Goal: Task Accomplishment & Management: Manage account settings

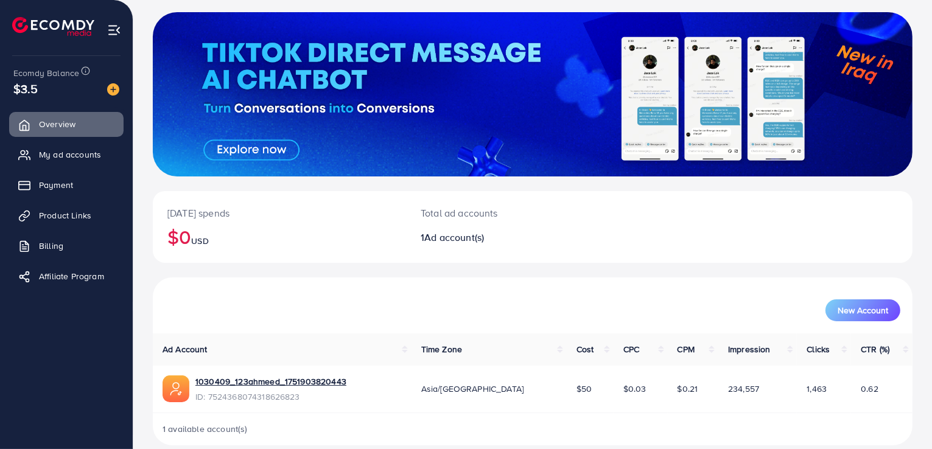
scroll to position [79, 0]
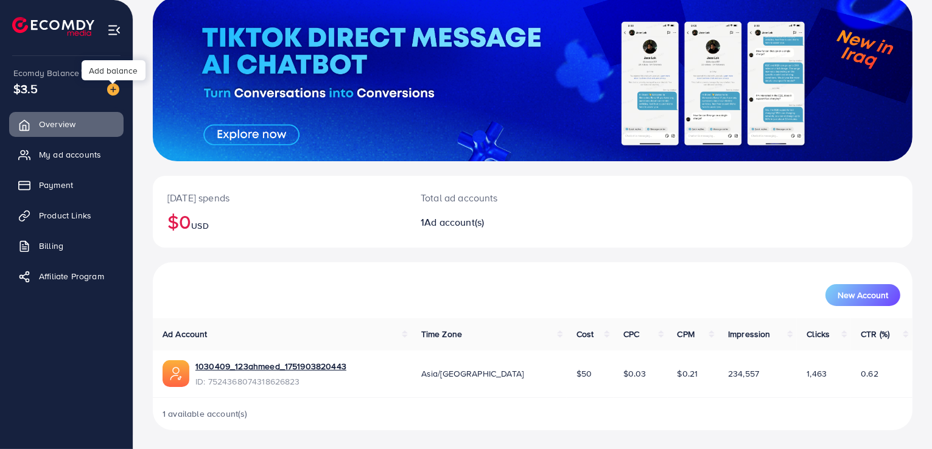
click at [111, 91] on img at bounding box center [113, 89] width 12 height 12
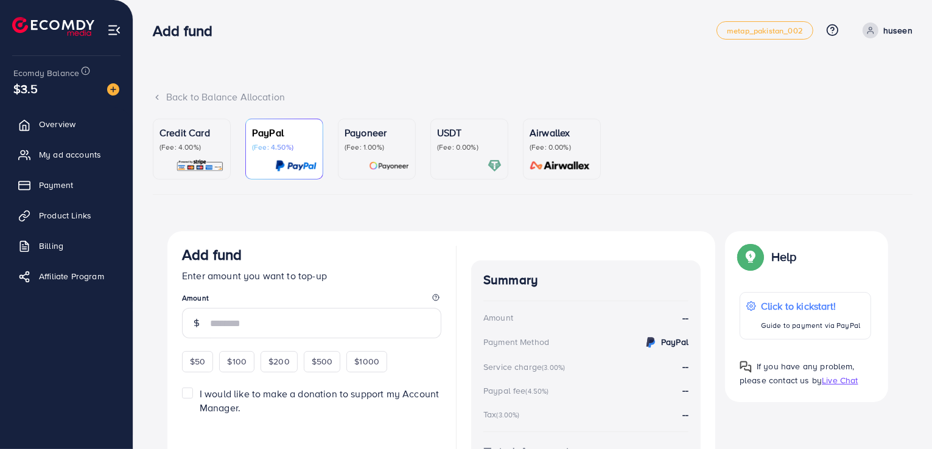
click at [205, 154] on div "Credit Card (Fee: 4.00%)" at bounding box center [191, 148] width 65 height 47
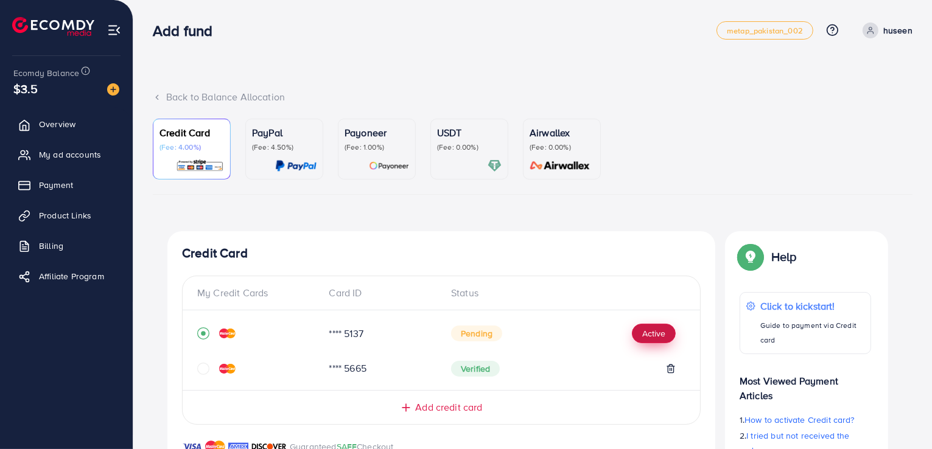
click at [656, 331] on button "Active" at bounding box center [654, 333] width 44 height 19
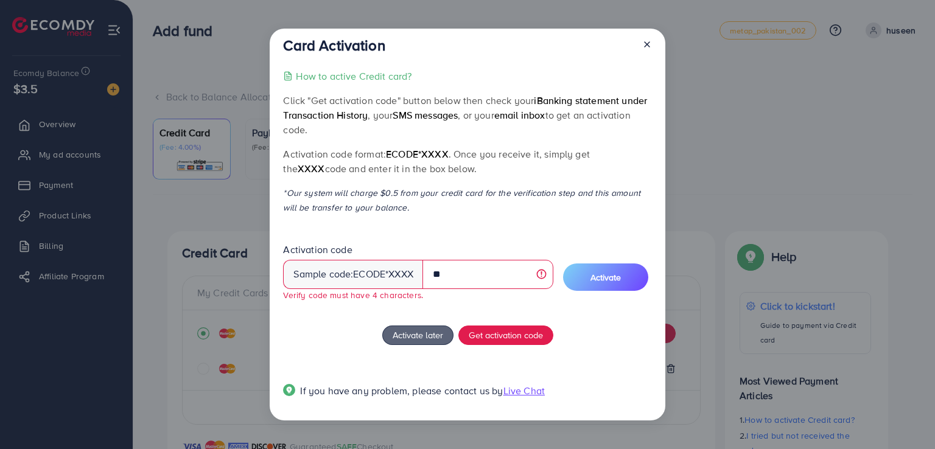
type input "*"
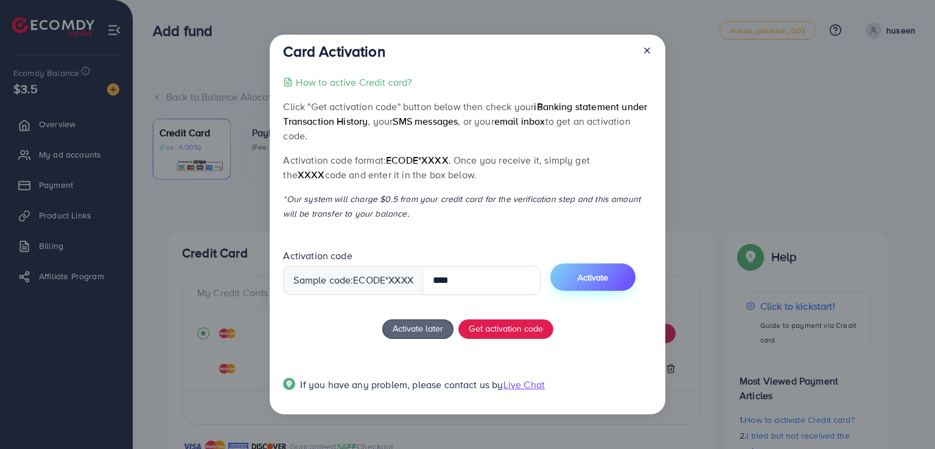
type input "****"
click at [608, 283] on span "Activate" at bounding box center [593, 278] width 30 height 12
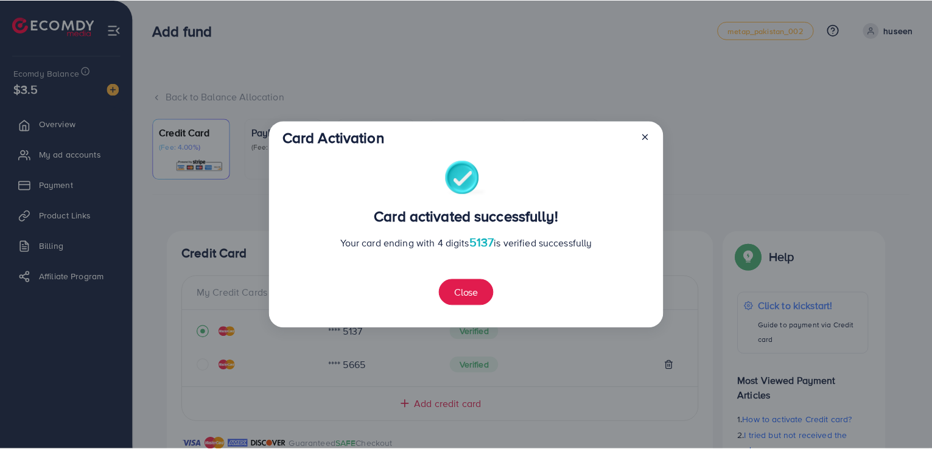
scroll to position [341, 0]
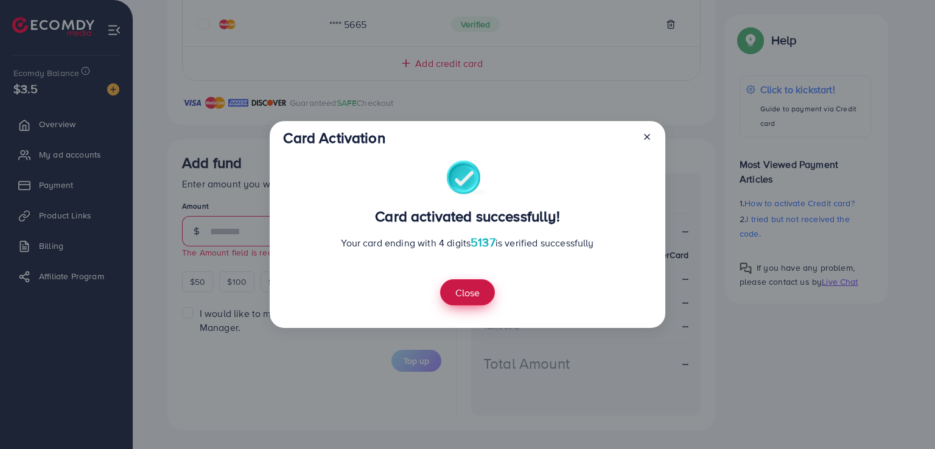
click at [480, 292] on button "Close" at bounding box center [467, 292] width 55 height 26
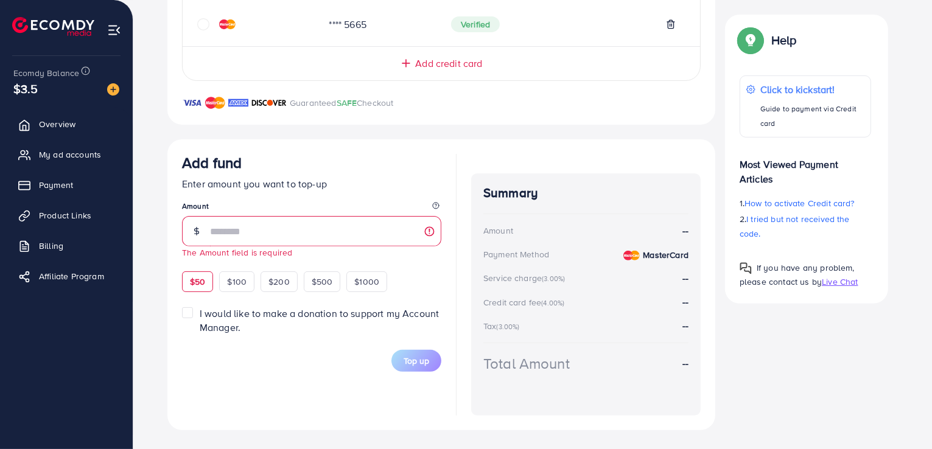
click at [200, 281] on span "$50" at bounding box center [197, 282] width 15 height 12
type input "**"
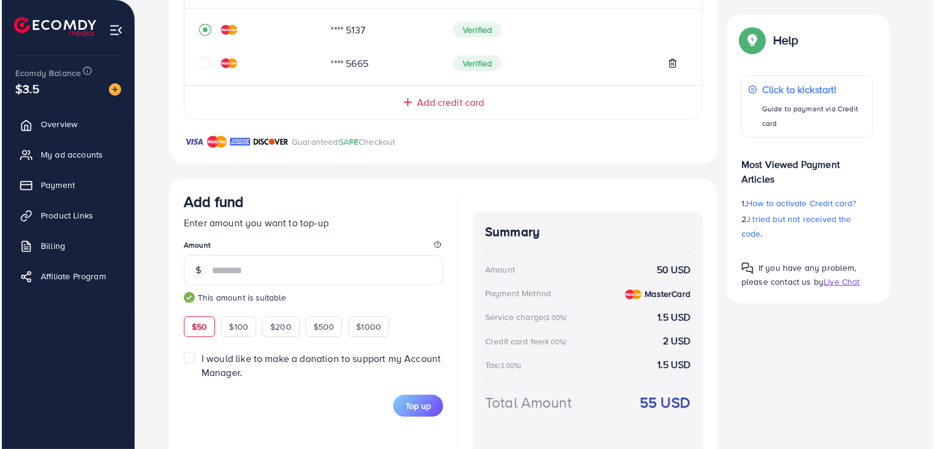
scroll to position [304, 0]
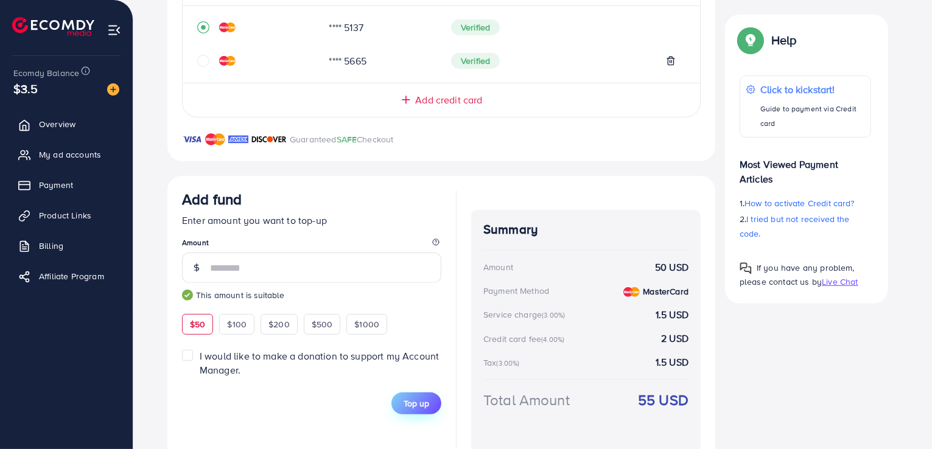
click at [419, 406] on span "Top up" at bounding box center [417, 404] width 26 height 12
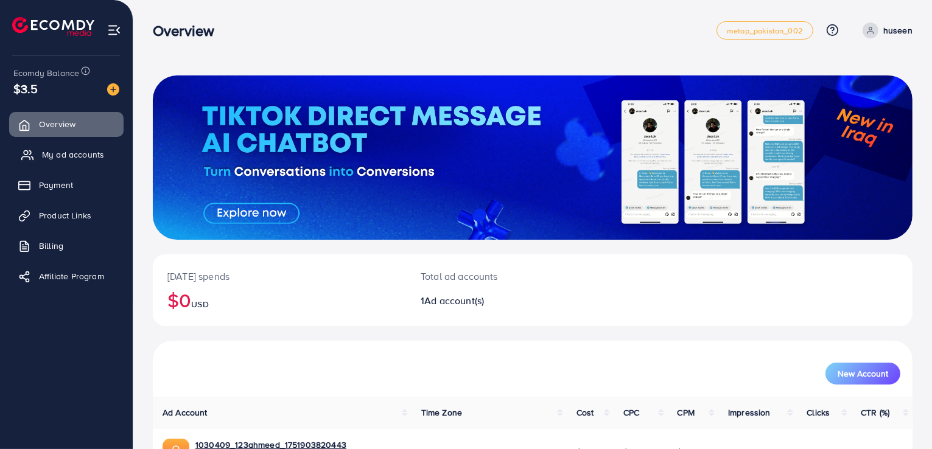
click at [61, 149] on span "My ad accounts" at bounding box center [73, 155] width 62 height 12
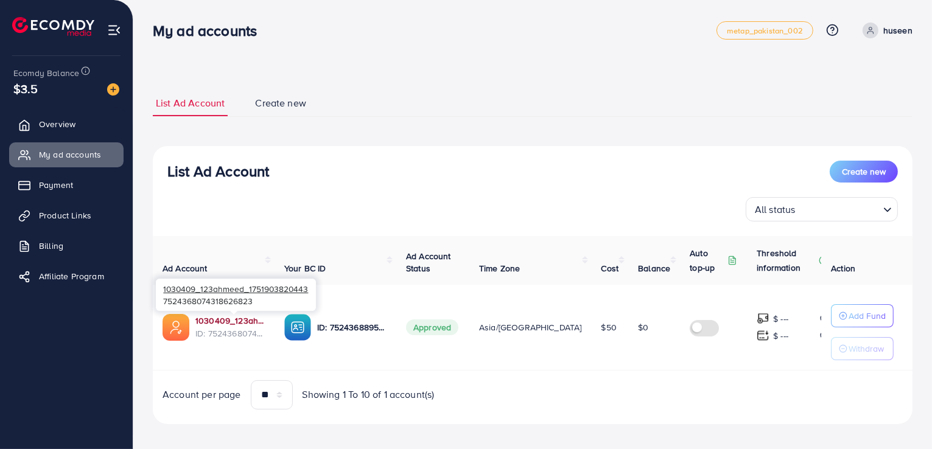
click at [226, 320] on link "1030409_123ahmeed_1751903820443" at bounding box center [229, 321] width 69 height 12
